Goal: Information Seeking & Learning: Learn about a topic

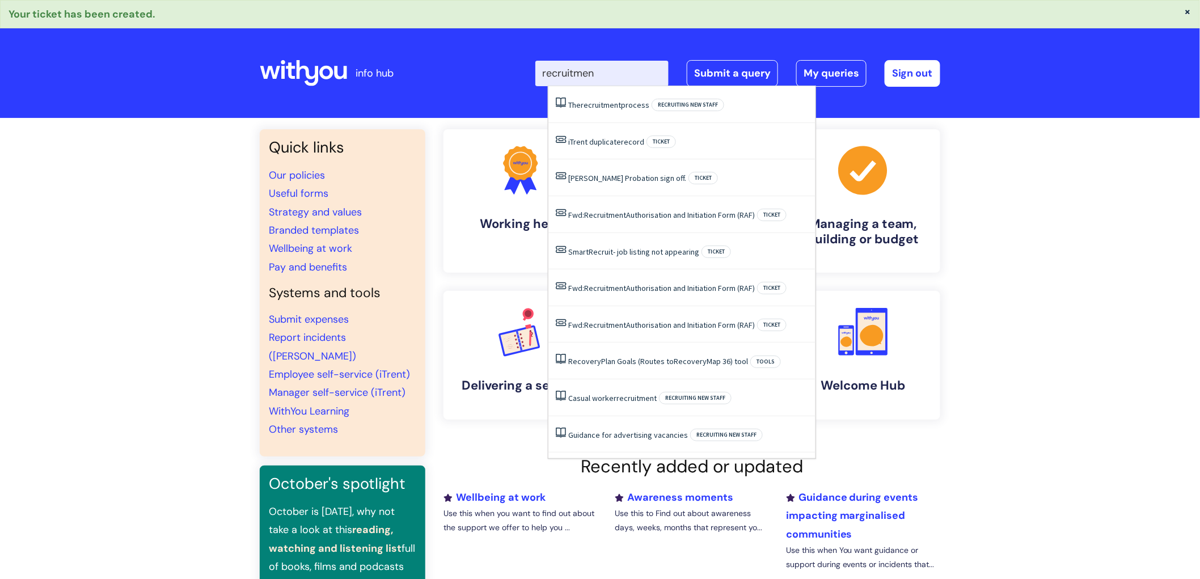
type input "recruitment"
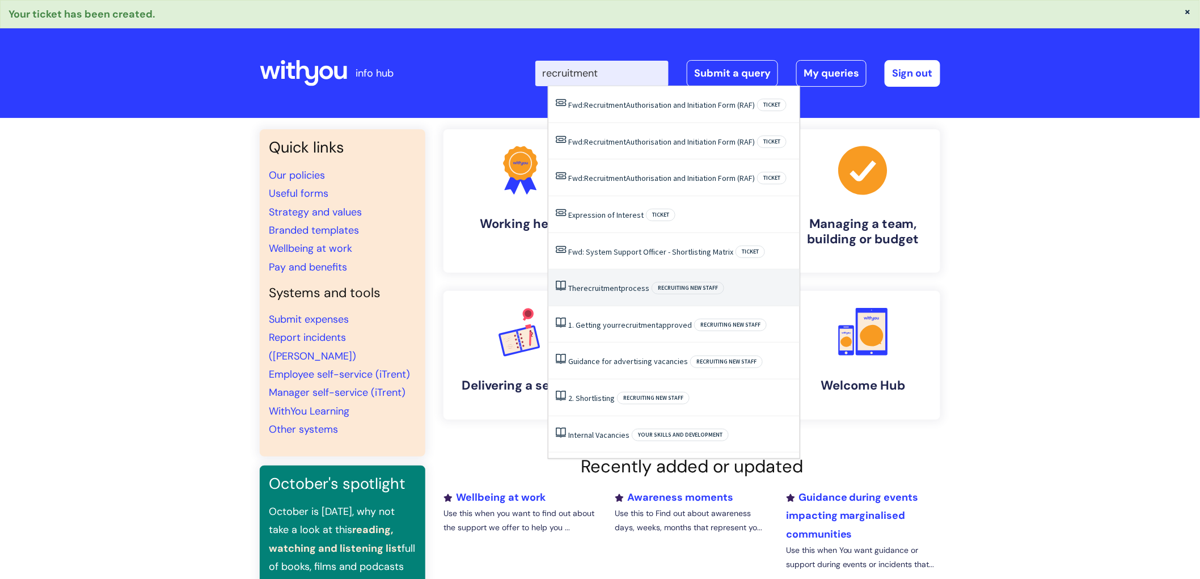
click at [610, 286] on span "recruitment" at bounding box center [601, 288] width 40 height 10
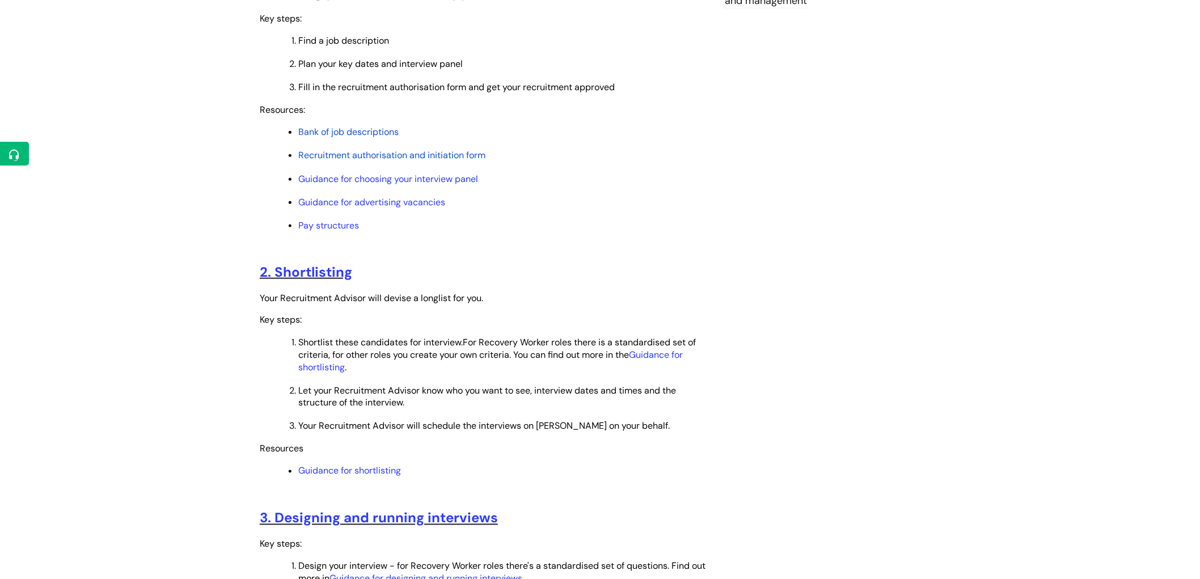
scroll to position [605, 0]
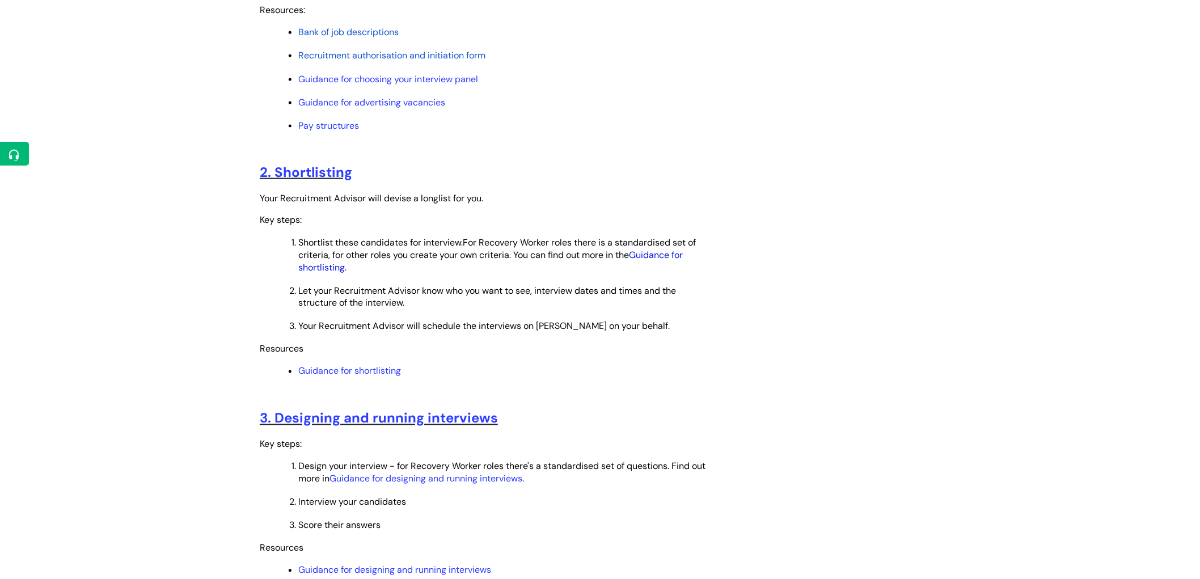
click at [663, 254] on link "Guidance for shortlisting" at bounding box center [490, 261] width 385 height 24
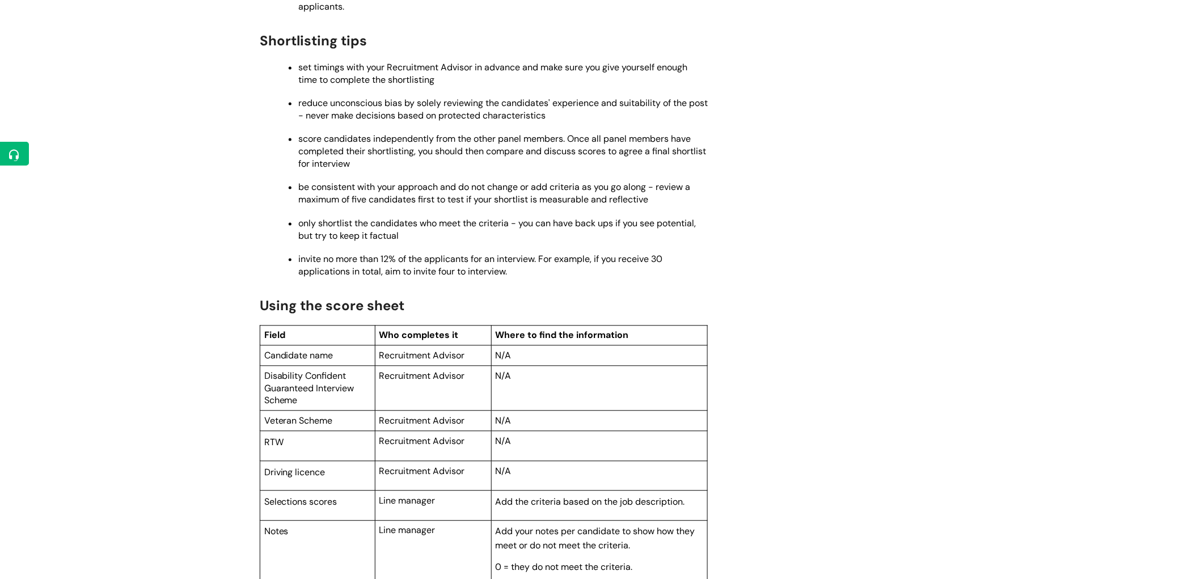
scroll to position [882, 0]
